Goal: Task Accomplishment & Management: Complete application form

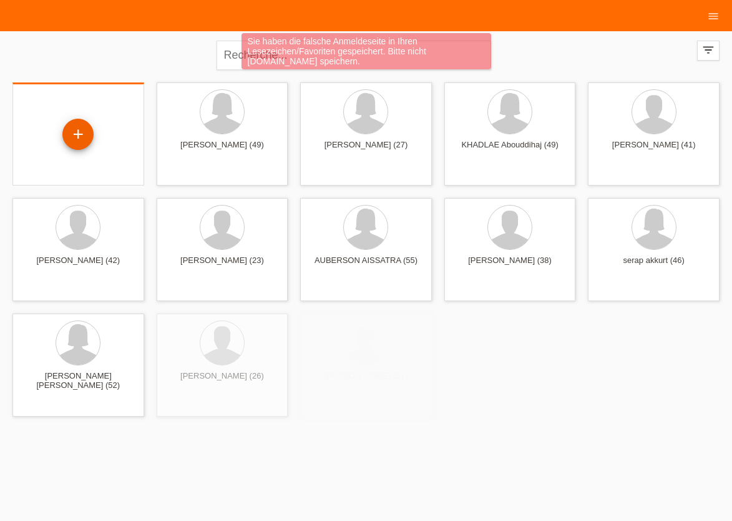
click at [81, 134] on div "+" at bounding box center [77, 134] width 31 height 31
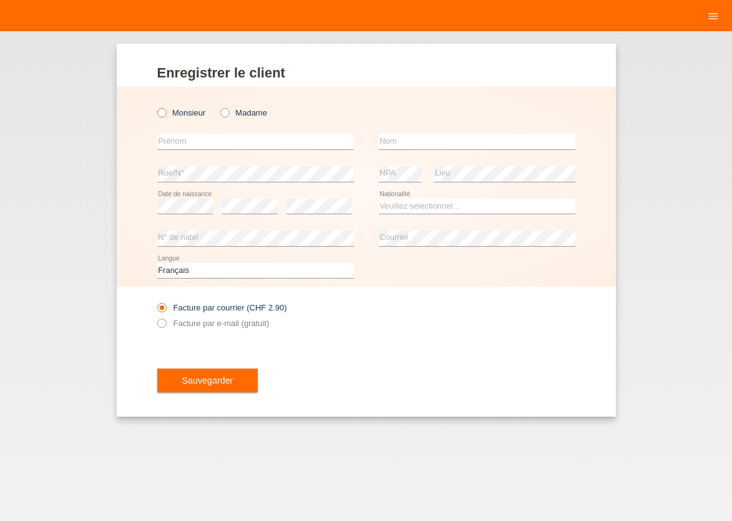
click at [155, 106] on icon at bounding box center [155, 106] width 0 height 0
click at [165, 114] on input "Monsieur" at bounding box center [161, 112] width 8 height 8
radio input "true"
click at [175, 143] on input "text" at bounding box center [255, 142] width 197 height 16
type input "[PERSON_NAME] [PERSON_NAME]"
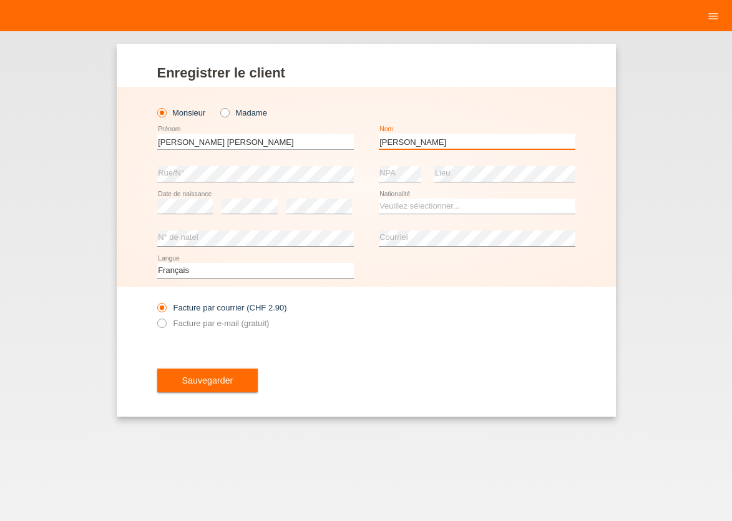
type input "[PERSON_NAME]"
click at [438, 200] on select "Veuillez sélectionner... Suisse Allemagne Autriche Liechtenstein ------------ A…" at bounding box center [477, 206] width 197 height 15
select select "PT"
click at [0, 0] on option "Portugal" at bounding box center [0, 0] width 0 height 0
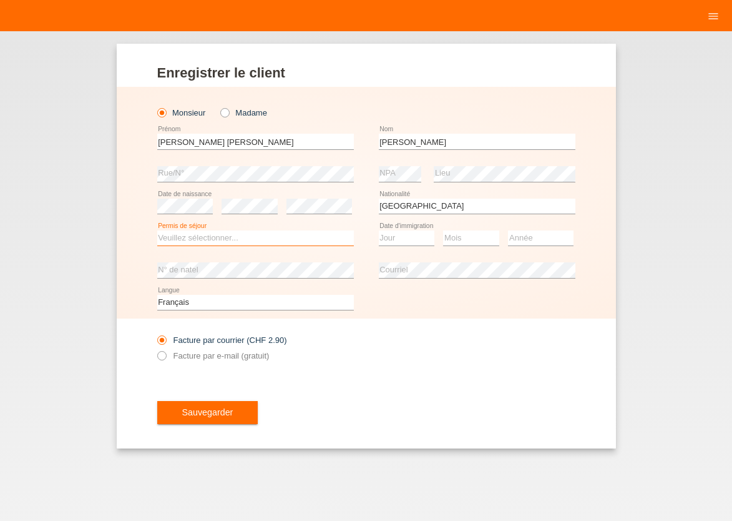
click at [157, 230] on select "Veuillez sélectionner... C B B - Statut de réfugié Autre" at bounding box center [255, 237] width 197 height 15
select select "C"
click at [0, 0] on option "C" at bounding box center [0, 0] width 0 height 0
click at [379, 230] on select "Jour 01 02 03 04 05 06 07 08 09 10 11" at bounding box center [407, 237] width 56 height 15
click at [0, 0] on option "19" at bounding box center [0, 0] width 0 height 0
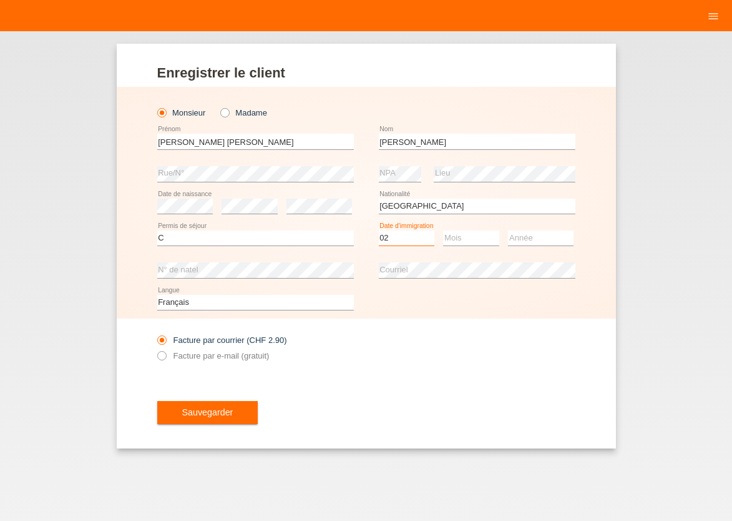
click at [379, 230] on select "Jour 01 02 03 04 05 06 07 08 09 10 11" at bounding box center [407, 237] width 56 height 15
select select "19"
click at [0, 0] on option "19" at bounding box center [0, 0] width 0 height 0
select select "02"
select select "2007"
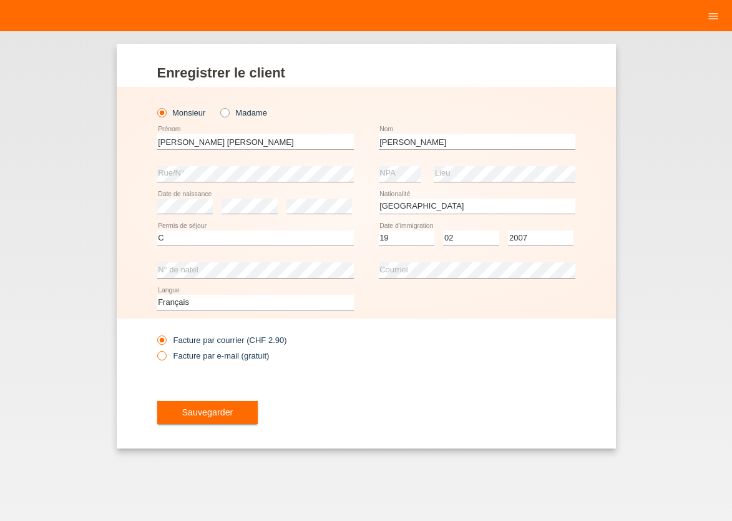
click at [155, 348] on icon at bounding box center [155, 348] width 0 height 0
click at [160, 356] on input "Facture par e-mail (gratuit)" at bounding box center [161, 359] width 8 height 16
radio input "true"
click at [184, 412] on span "Sauvegarder" at bounding box center [207, 412] width 51 height 10
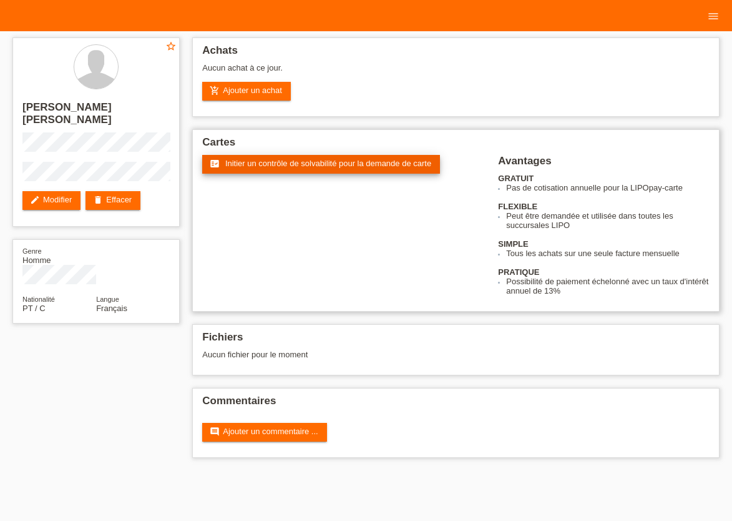
click at [247, 163] on span "Initier un contrôle de solvabilité pour la demande de carte" at bounding box center [328, 163] width 206 height 9
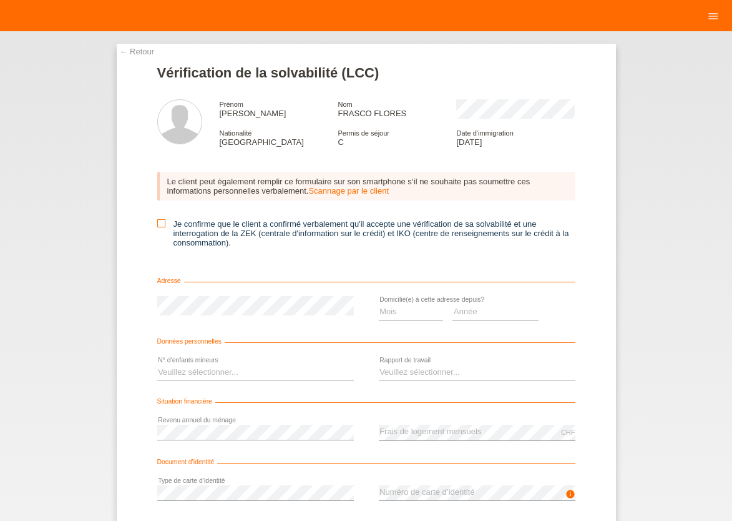
click at [159, 224] on icon at bounding box center [161, 223] width 8 height 8
click at [159, 224] on input "Je confirme que le client a confirmé verbalement qu'il accepte une vérification…" at bounding box center [161, 223] width 8 height 8
checkbox input "true"
click at [379, 304] on select "Mois 01 02 03 04 05 06 07 08 09 10" at bounding box center [411, 311] width 65 height 15
select select "04"
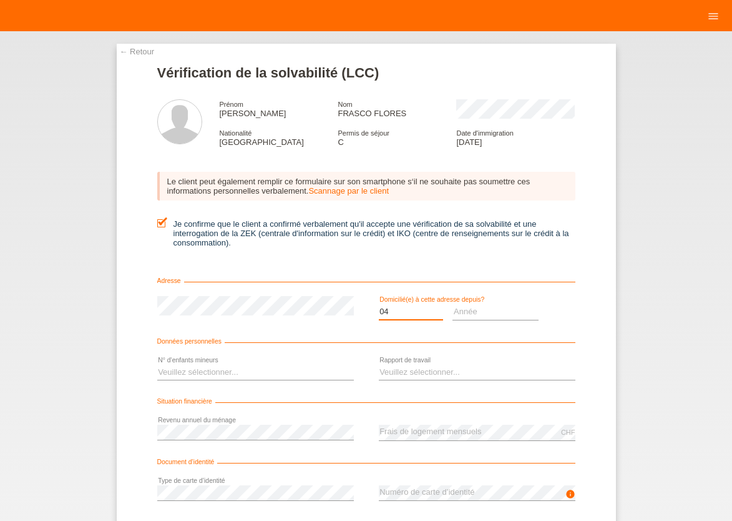
click at [0, 0] on option "04" at bounding box center [0, 0] width 0 height 0
click at [453, 304] on select "Année 2025 2024 2023 2022 2021 2020 2019 2018 2017 2016 2015 2014 2013 2012 201…" at bounding box center [496, 311] width 86 height 15
select select "2010"
click at [0, 0] on option "2010" at bounding box center [0, 0] width 0 height 0
click at [157, 365] on select "Veuillez sélectionner... 0 1 2 3 4 5 6 7 8 9" at bounding box center [255, 372] width 197 height 15
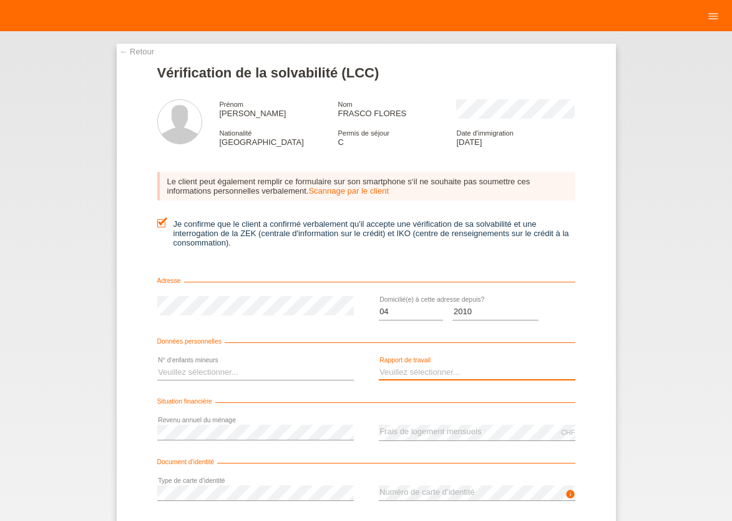
click at [379, 365] on select "Veuillez sélectionner... A durée indéterminée A durée déterminée Apprenti/étudi…" at bounding box center [477, 372] width 197 height 15
select select "UNLIMITED"
click at [0, 0] on option "A durée indéterminée" at bounding box center [0, 0] width 0 height 0
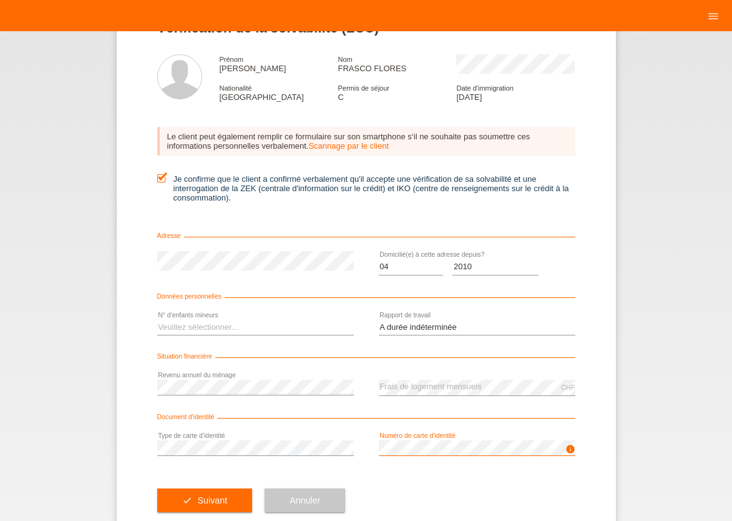
scroll to position [77, 0]
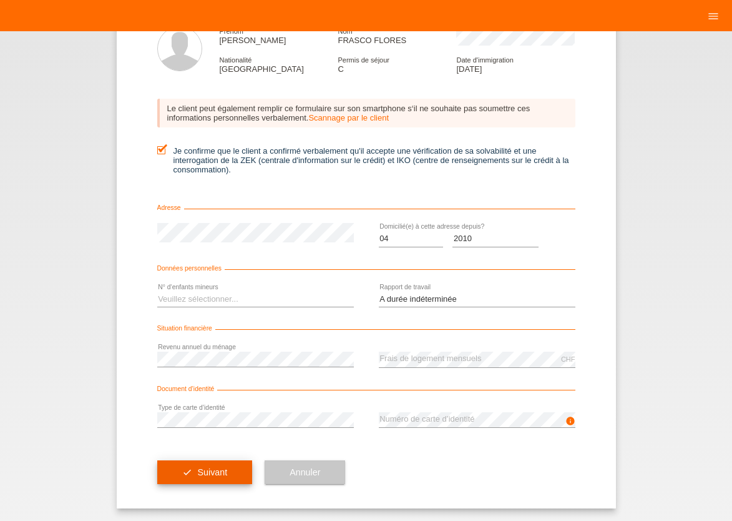
click at [210, 464] on button "check Suivant" at bounding box center [205, 472] width 96 height 24
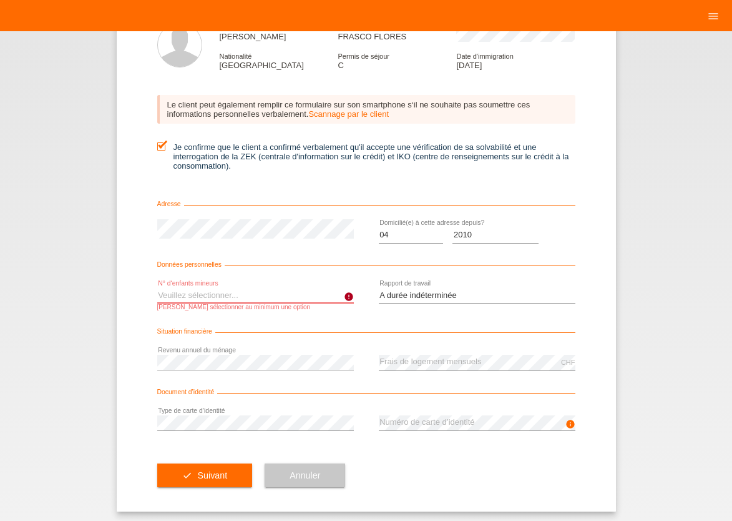
click at [157, 288] on select "Veuillez sélectionner... 0 1 2 3 4 5 6 7 8 9" at bounding box center [255, 295] width 197 height 15
select select "0"
click at [0, 0] on option "0" at bounding box center [0, 0] width 0 height 0
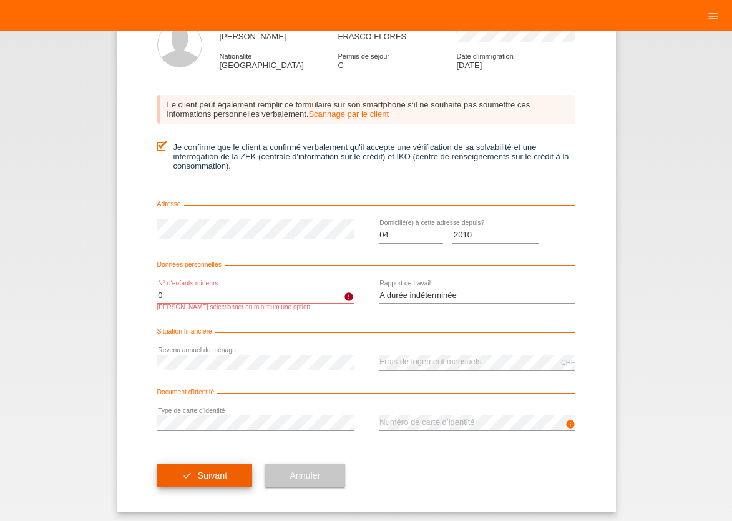
click at [191, 483] on button "check Suivant" at bounding box center [205, 475] width 96 height 24
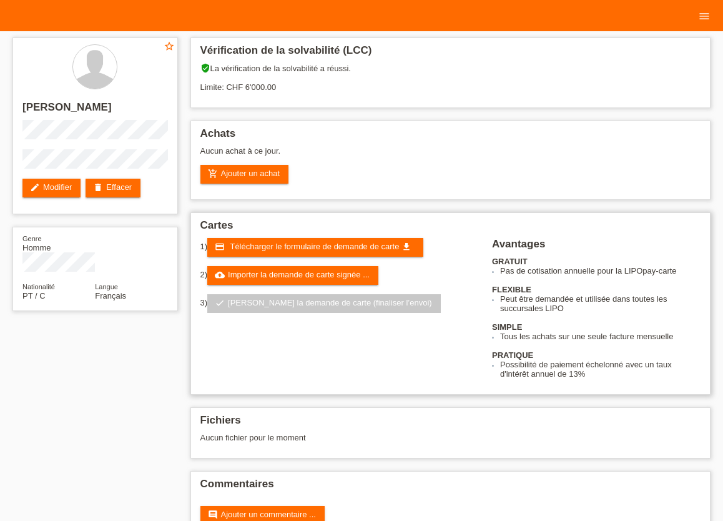
drag, startPoint x: 281, startPoint y: 323, endPoint x: 279, endPoint y: 309, distance: 14.5
click at [281, 317] on div "1) credit_card Télécharger le formulaire de demande de carte get_app 2) cloud_u…" at bounding box center [346, 280] width 292 height 84
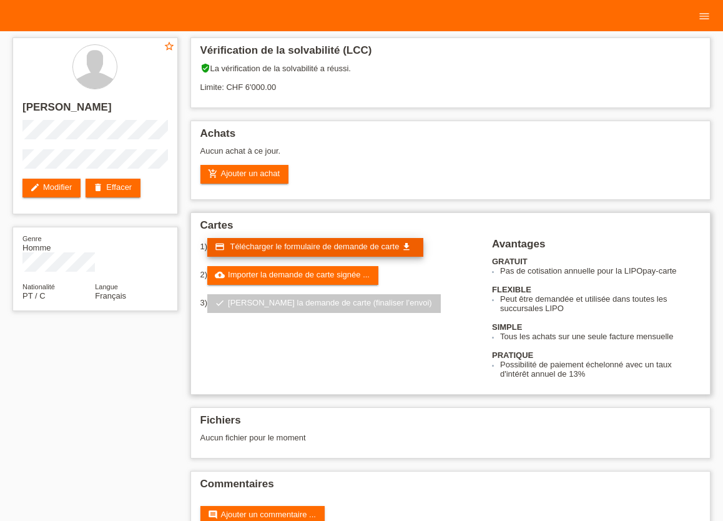
click at [294, 250] on span "Télécharger le formulaire de demande de carte" at bounding box center [314, 246] width 169 height 9
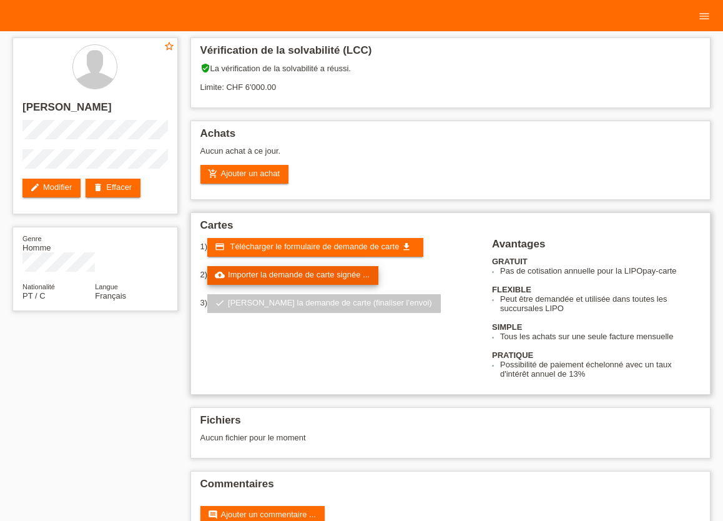
click at [265, 283] on link "cloud_upload Importer la demande de carte signée ..." at bounding box center [292, 275] width 171 height 19
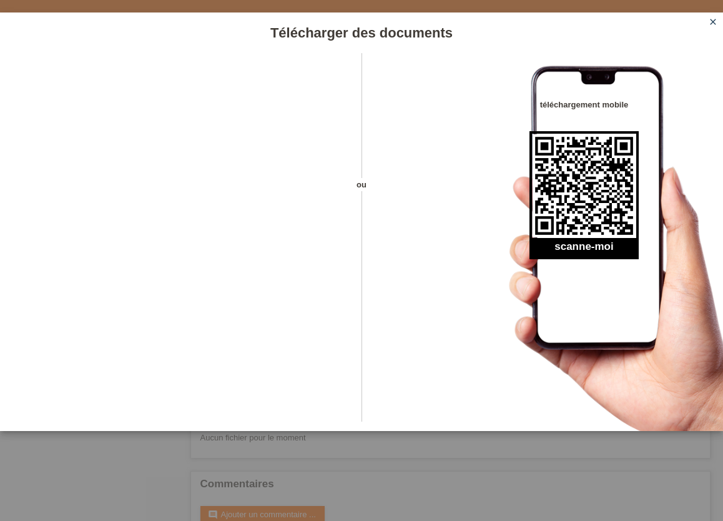
click at [711, 24] on icon "close" at bounding box center [713, 22] width 10 height 10
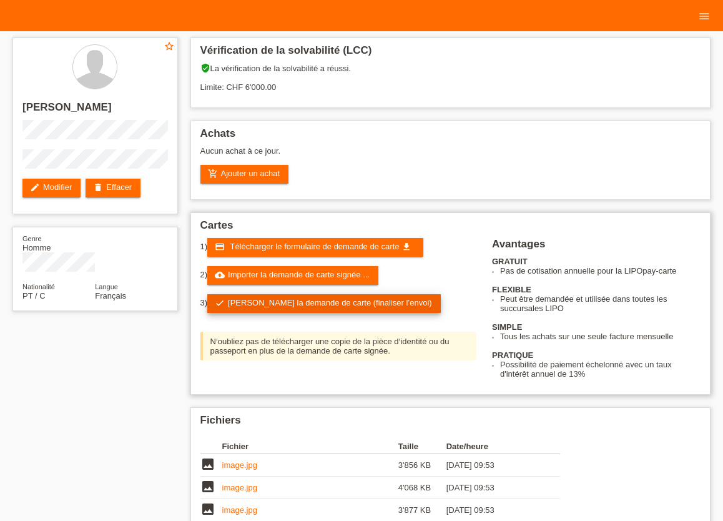
click at [272, 305] on link "check Soumettre la demande de carte (finaliser l’envoi)" at bounding box center [323, 303] width 233 height 19
